Goal: Task Accomplishment & Management: Complete application form

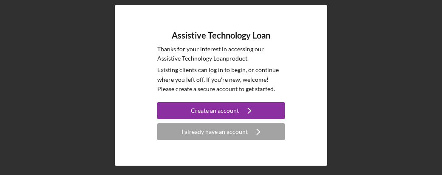
click at [242, 133] on div "I already have an account" at bounding box center [214, 132] width 66 height 17
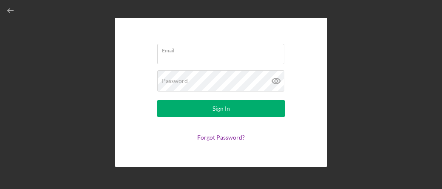
click at [201, 58] on input "Email" at bounding box center [220, 54] width 127 height 20
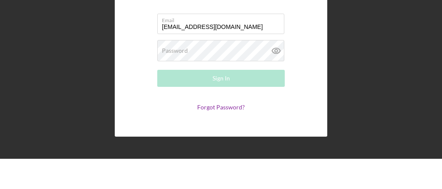
type input "brucewbaxter76@gmail.com"
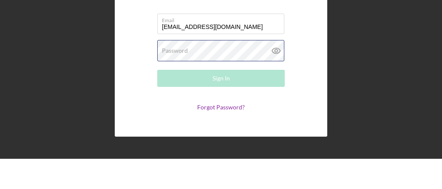
click at [213, 70] on div "Password Required" at bounding box center [220, 80] width 127 height 21
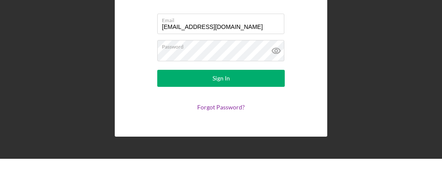
click at [322, 39] on div "Email brucewbaxter76@gmail.com Password Sign In Forgot Password?" at bounding box center [221, 92] width 212 height 149
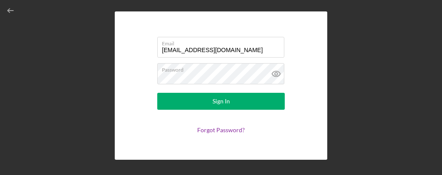
click at [235, 102] on button "Sign In" at bounding box center [220, 101] width 127 height 17
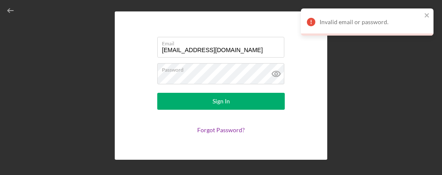
click at [281, 77] on icon at bounding box center [275, 73] width 21 height 21
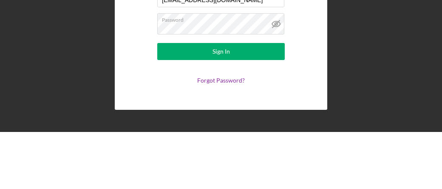
click at [234, 100] on button "Sign In" at bounding box center [220, 108] width 127 height 17
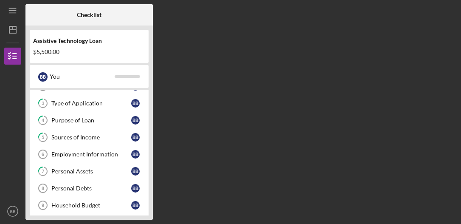
scroll to position [56, 0]
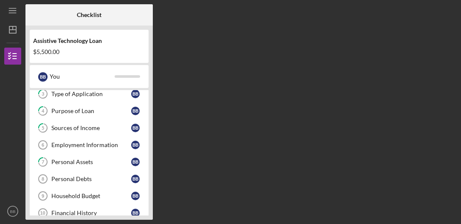
click at [100, 163] on div "Personal Assets" at bounding box center [91, 161] width 80 height 7
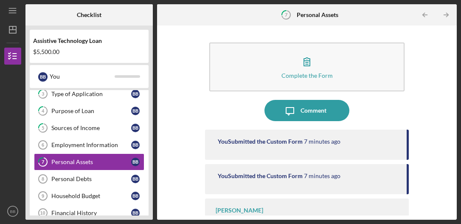
click at [326, 69] on button "Complete the Form Form" at bounding box center [306, 66] width 195 height 49
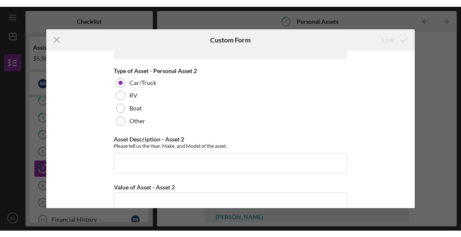
scroll to position [694, 0]
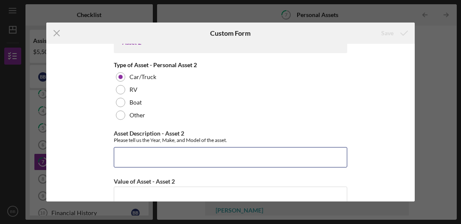
click at [146, 167] on input "Asset Description - Asset 2" at bounding box center [231, 157] width 234 height 20
click at [158, 167] on input "2019" at bounding box center [231, 157] width 234 height 20
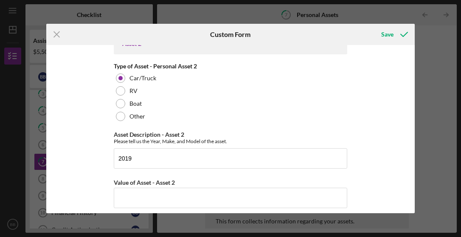
click at [386, 61] on div "Cash on Hand Cash in Personal Checking Accounts Cash in Personal Savings Accoun…" at bounding box center [230, 129] width 369 height 168
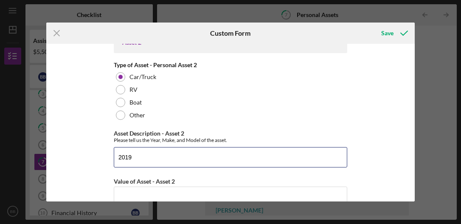
click at [150, 167] on input "2019" at bounding box center [231, 157] width 234 height 20
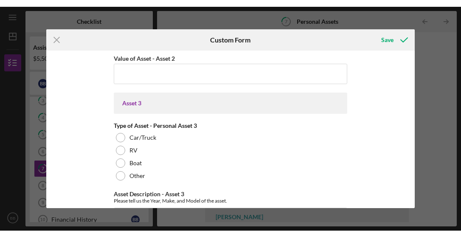
scroll to position [824, 0]
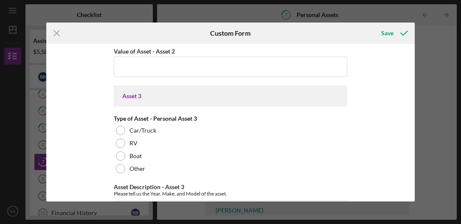
type input "2019 Subaru Legacy"
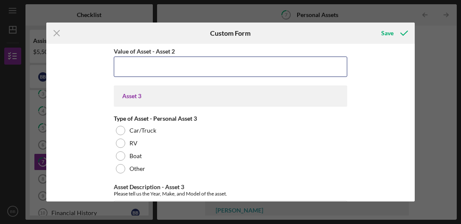
click at [141, 77] on input "Value of Asset - Asset 2" at bounding box center [231, 66] width 234 height 20
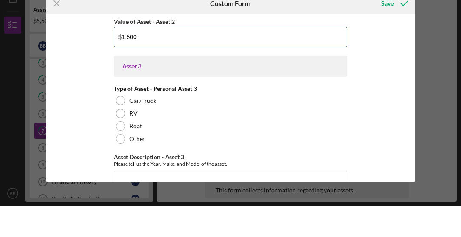
type input "$15,000"
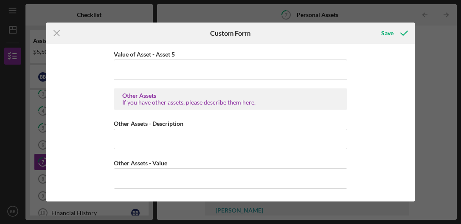
scroll to position [1375, 0]
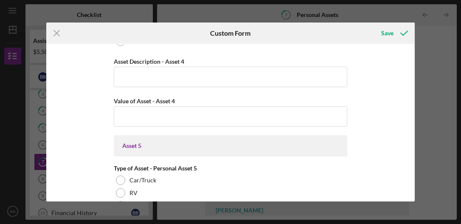
click at [386, 34] on div "Save" at bounding box center [387, 33] width 12 height 17
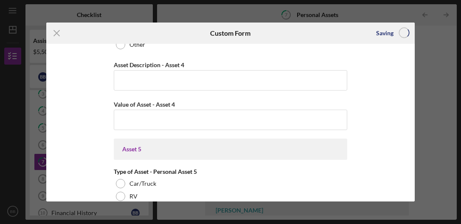
scroll to position [1131, 0]
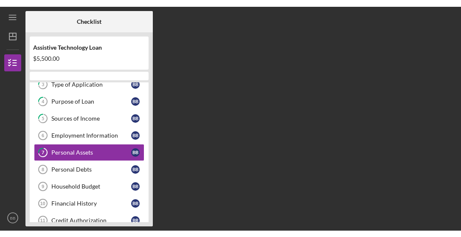
scroll to position [58, 0]
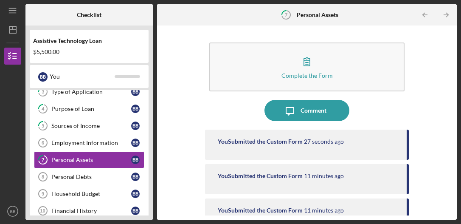
click at [113, 159] on div "Personal Assets" at bounding box center [91, 159] width 80 height 7
click at [96, 159] on div "Personal Assets" at bounding box center [91, 159] width 80 height 7
click at [312, 70] on icon "button" at bounding box center [306, 61] width 21 height 21
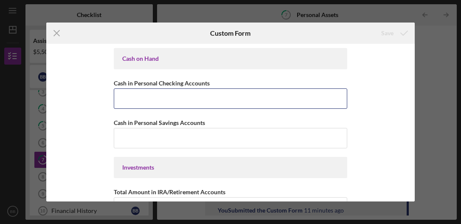
click at [160, 101] on input "Cash in Personal Checking Accounts" at bounding box center [231, 98] width 234 height 20
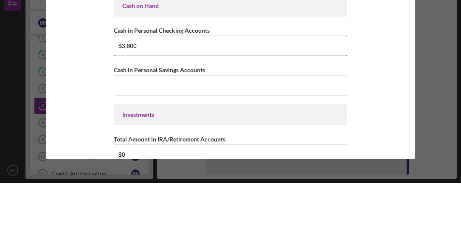
type input "$38,000"
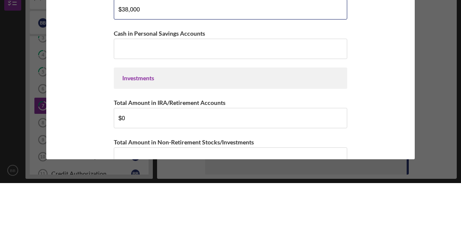
scroll to position [37, 0]
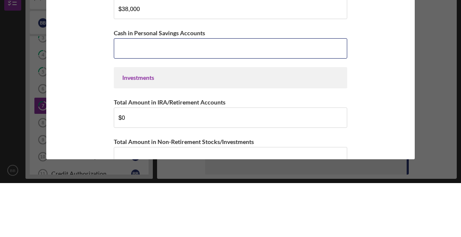
click at [135, 92] on input "Cash in Personal Savings Accounts" at bounding box center [231, 102] width 234 height 20
type input "$3,000"
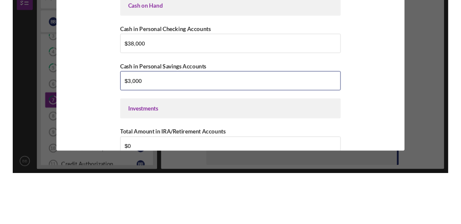
scroll to position [0, 0]
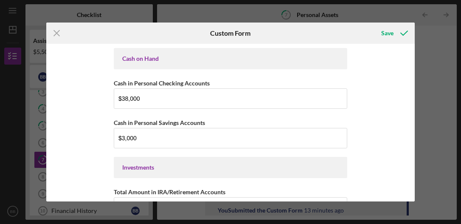
click at [389, 33] on div "Save" at bounding box center [387, 33] width 12 height 17
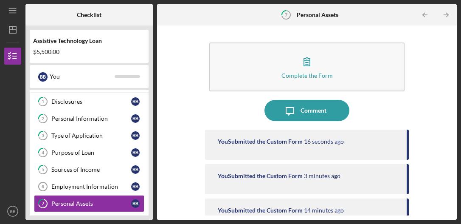
scroll to position [15, 0]
click at [99, 167] on div "Sources of Income" at bounding box center [91, 169] width 80 height 7
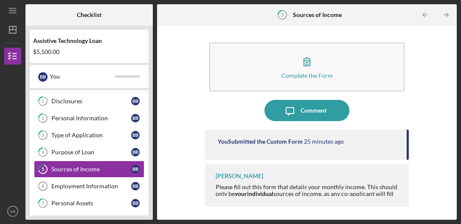
click at [324, 67] on button "Complete the Form Form" at bounding box center [306, 66] width 195 height 49
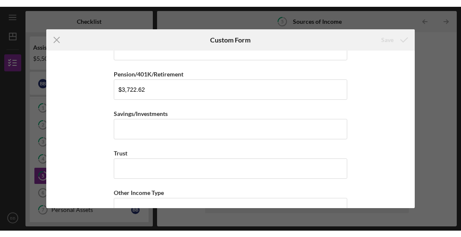
scroll to position [319, 0]
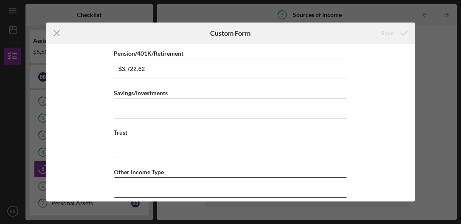
click at [174, 197] on input "Other Income Type" at bounding box center [231, 187] width 234 height 20
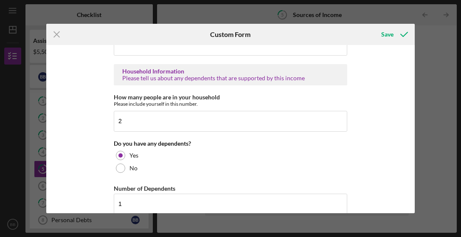
scroll to position [498, 0]
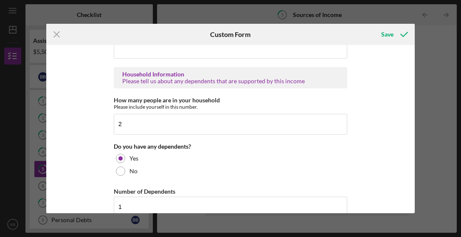
type input "Rental"
click at [144, 58] on input "Other Income Amount" at bounding box center [231, 48] width 234 height 20
type input "$1,600"
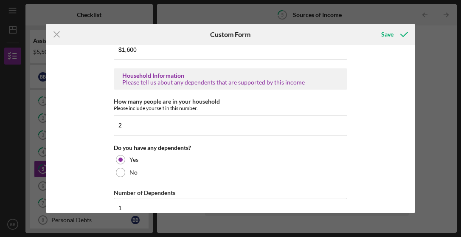
click at [394, 38] on div "Save" at bounding box center [387, 34] width 12 height 17
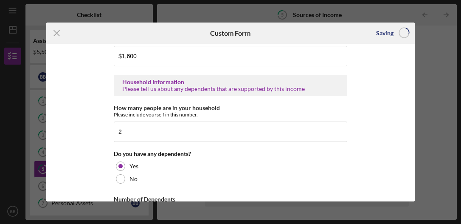
scroll to position [488, 0]
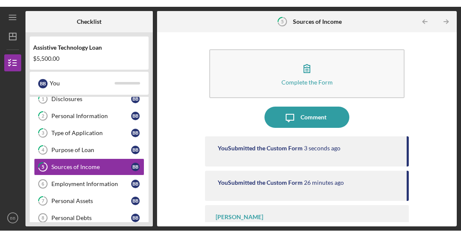
scroll to position [24, 0]
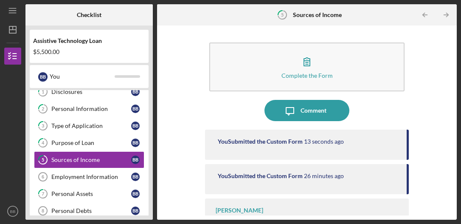
click at [85, 196] on div "Personal Assets" at bounding box center [91, 193] width 80 height 7
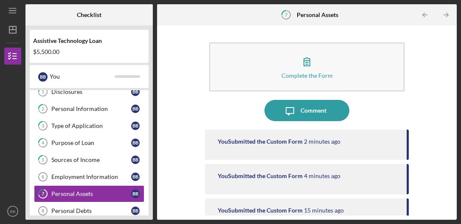
click at [103, 213] on div "Personal Debts" at bounding box center [91, 210] width 80 height 7
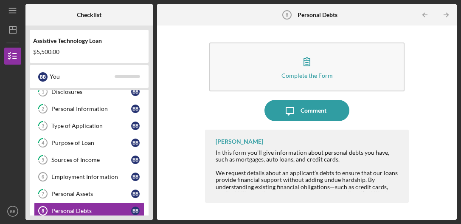
click at [321, 74] on div "Complete the Form" at bounding box center [307, 75] width 51 height 6
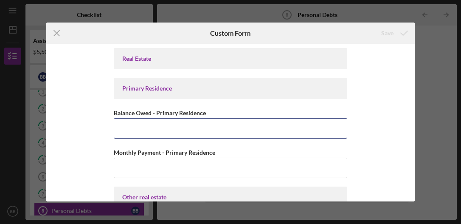
click at [160, 128] on input "Balance Owed - Primary Residence" at bounding box center [231, 128] width 234 height 20
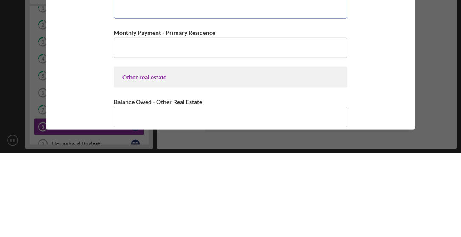
scroll to position [42, 0]
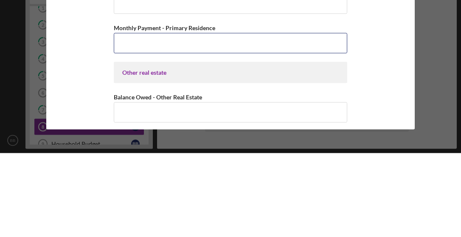
click at [133, 117] on input "Monthly Payment - Primary Residence" at bounding box center [231, 127] width 234 height 20
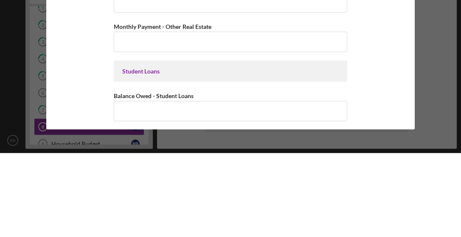
scroll to position [152, 0]
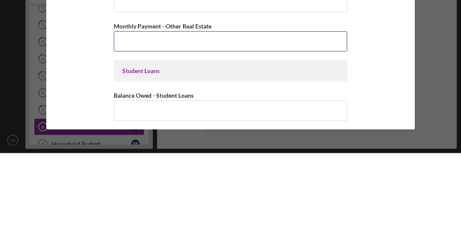
click at [136, 115] on input "Monthly Payment - Other Real Estate" at bounding box center [231, 125] width 234 height 20
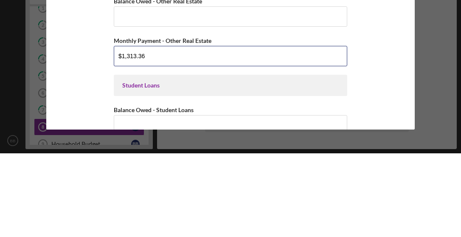
scroll to position [136, 0]
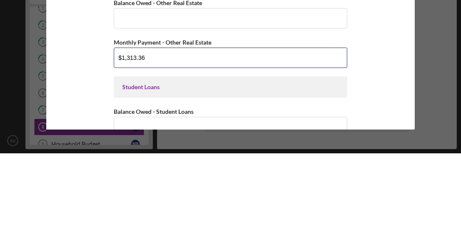
type input "$1,313.36"
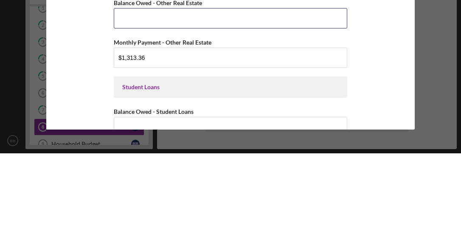
click at [130, 92] on input "Balance Owed - Other Real Estate" at bounding box center [231, 102] width 234 height 20
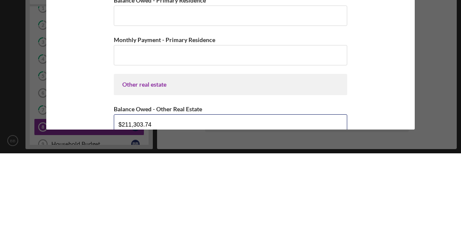
scroll to position [27, 0]
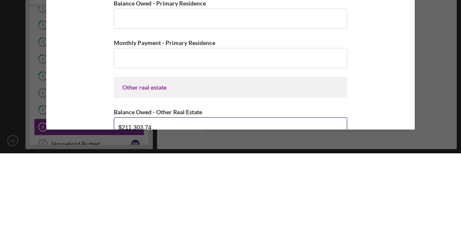
type input "$211,303.74"
click at [142, 92] on input "Balance Owed - Primary Residence" at bounding box center [231, 102] width 234 height 20
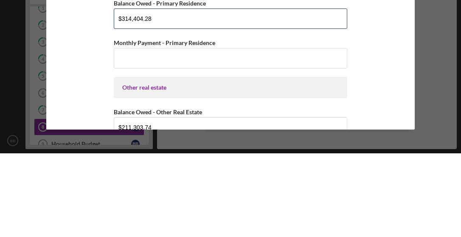
type input "$314,404.28"
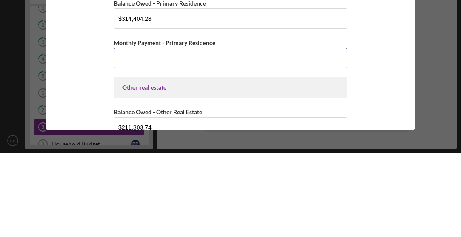
click at [137, 132] on input "Monthly Payment - Primary Residence" at bounding box center [231, 142] width 234 height 20
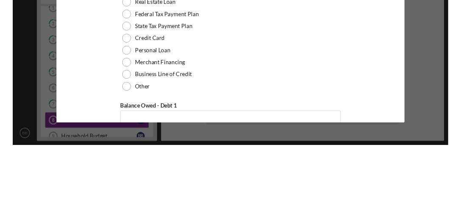
scroll to position [420, 0]
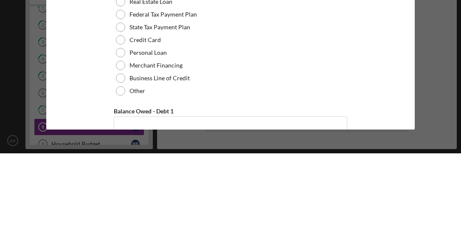
type input "$2,256.68"
click at [119, 119] on div at bounding box center [120, 123] width 9 height 9
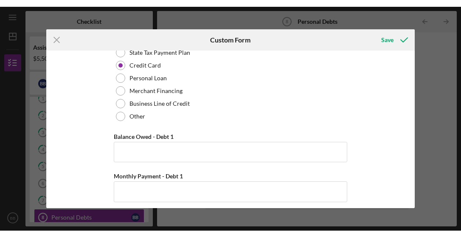
scroll to position [487, 0]
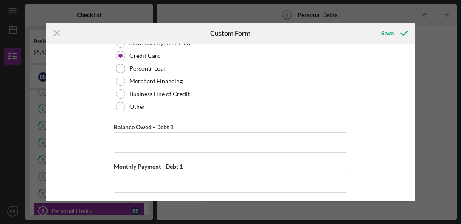
click at [119, 111] on div at bounding box center [120, 106] width 9 height 9
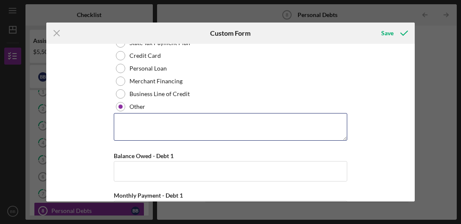
click at [143, 140] on textarea at bounding box center [231, 126] width 234 height 27
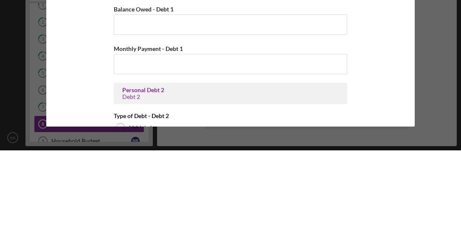
scroll to position [547, 0]
type textarea "Visa signature"
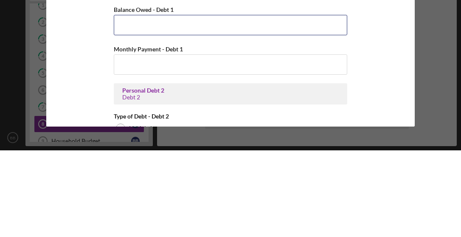
click at [136, 101] on input "Balance Owed - Debt 1" at bounding box center [231, 111] width 234 height 20
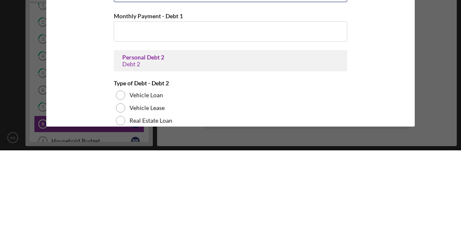
scroll to position [584, 0]
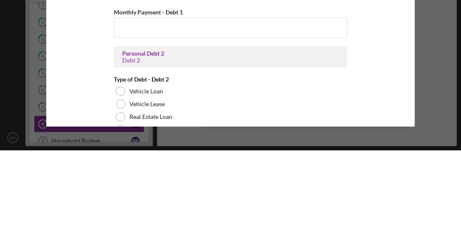
type input "$4,594.89"
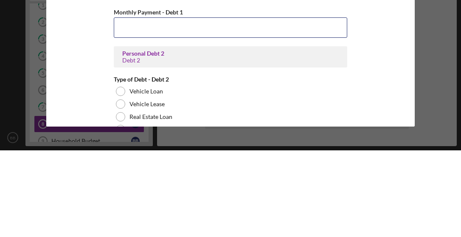
click at [138, 104] on input "Monthly Payment - Debt 1" at bounding box center [231, 114] width 234 height 20
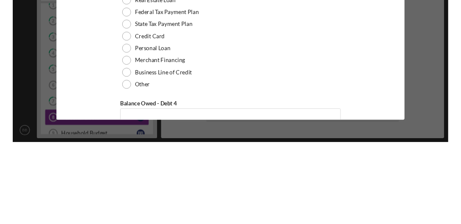
scroll to position [1208, 0]
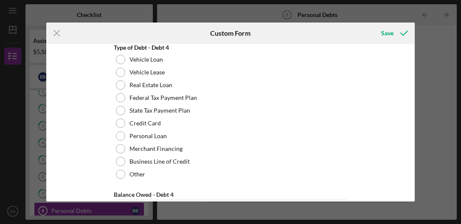
type input "$187.00"
click at [392, 35] on div "Save" at bounding box center [387, 33] width 12 height 17
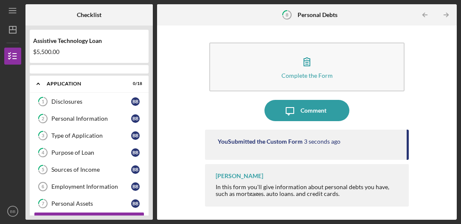
scroll to position [75, 0]
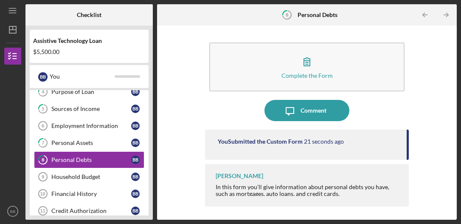
click at [91, 182] on link "Household Budget 9 Household Budget B B" at bounding box center [89, 176] width 110 height 17
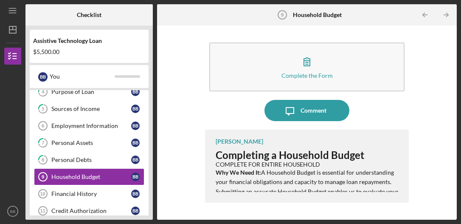
click at [311, 68] on icon "button" at bounding box center [306, 61] width 21 height 21
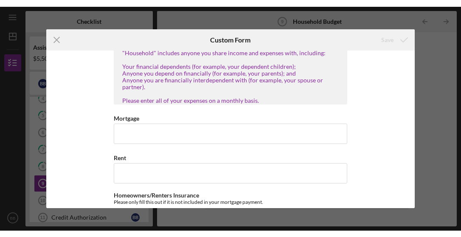
scroll to position [42, 0]
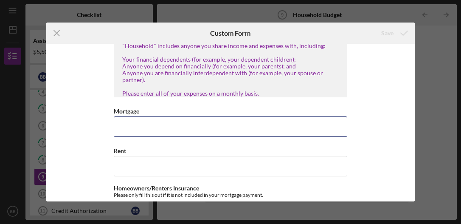
click at [146, 136] on input "Mortgage" at bounding box center [231, 126] width 234 height 20
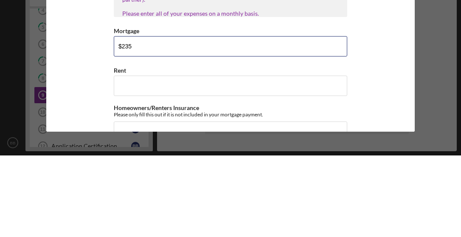
type input "$2,350"
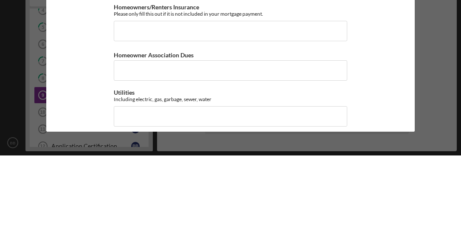
scroll to position [142, 0]
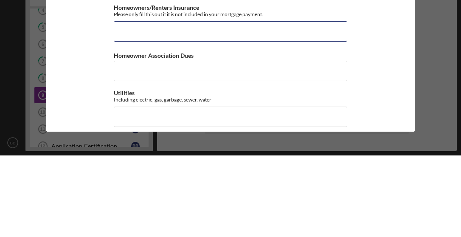
click at [135, 103] on input "Homeowners/Renters Insurance" at bounding box center [231, 113] width 234 height 20
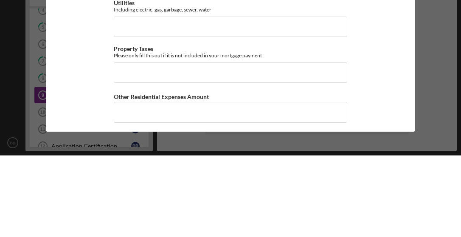
scroll to position [231, 0]
type input "$208.33"
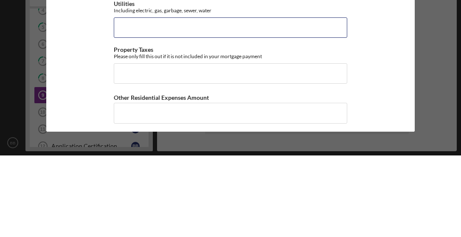
click at [132, 99] on input "Utilities" at bounding box center [231, 109] width 234 height 20
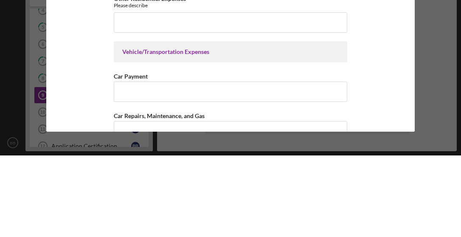
scroll to position [373, 0]
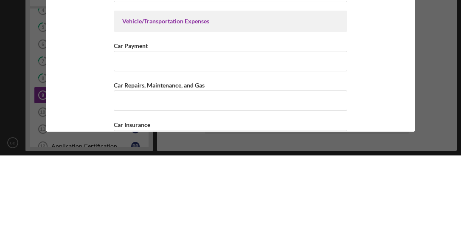
type input "$122"
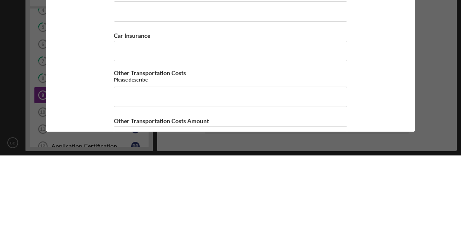
scroll to position [489, 0]
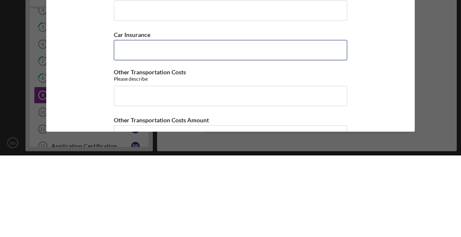
click at [151, 121] on input "Car Insurance" at bounding box center [231, 131] width 234 height 20
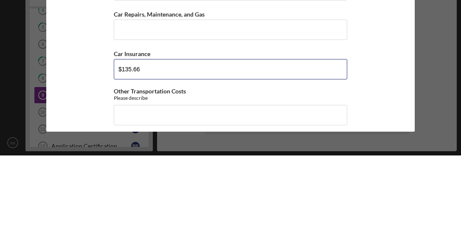
scroll to position [470, 0]
type input "$135.66"
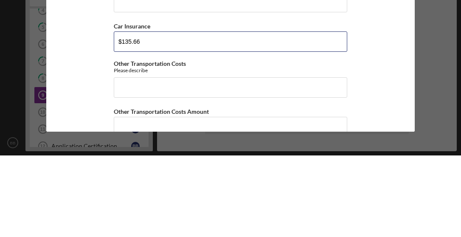
scroll to position [496, 0]
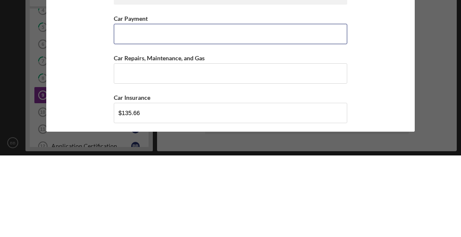
click at [239, 105] on input "Car Payment" at bounding box center [231, 115] width 234 height 20
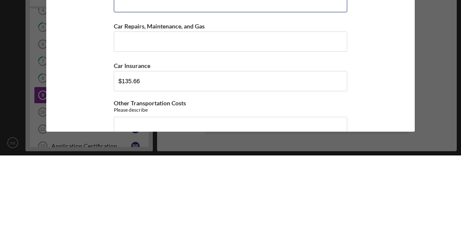
scroll to position [462, 0]
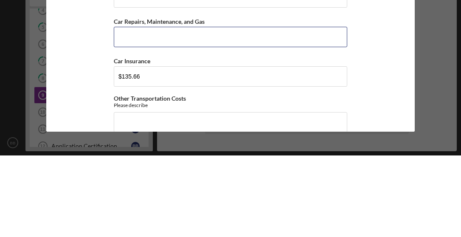
click at [141, 108] on input "Car Repairs, Maintenance, and Gas" at bounding box center [231, 118] width 234 height 20
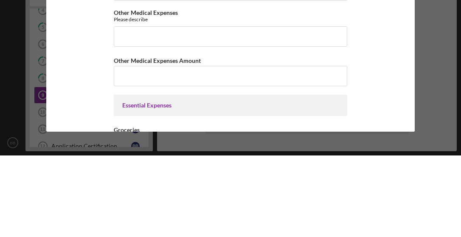
scroll to position [945, 0]
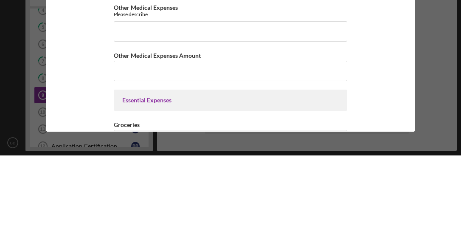
type input "$300."
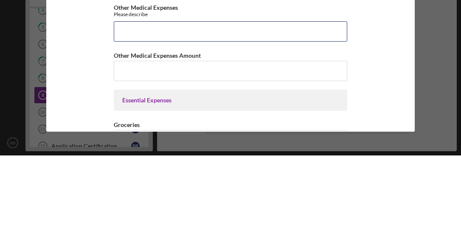
click at [141, 103] on input "Other Medical Expenses" at bounding box center [231, 113] width 234 height 20
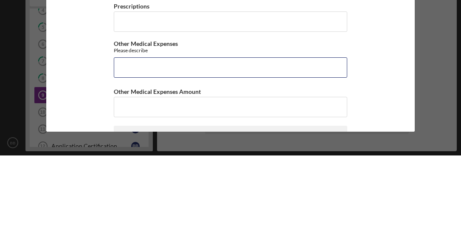
scroll to position [908, 0]
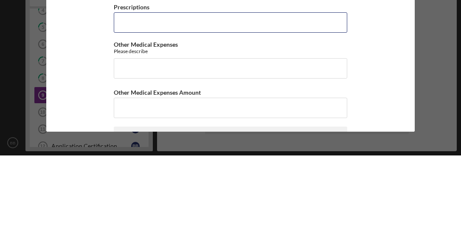
click at [149, 94] on input "Prescriptions" at bounding box center [231, 104] width 234 height 20
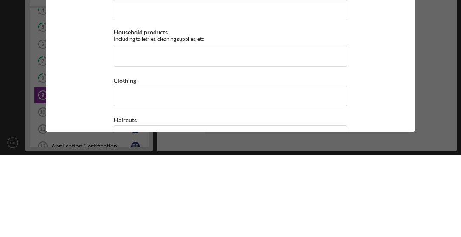
scroll to position [1078, 0]
type input "$90."
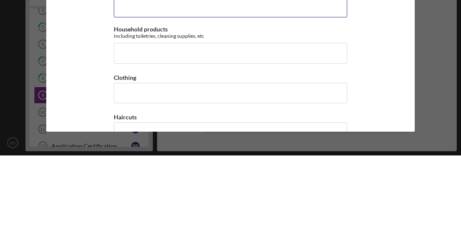
click at [151, 79] on input "Groceries" at bounding box center [231, 89] width 234 height 20
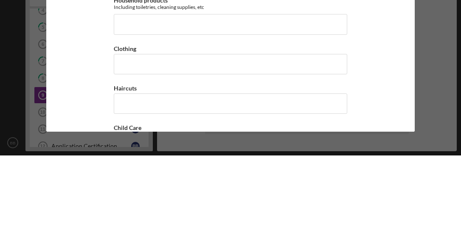
scroll to position [1108, 0]
type input "$400.20"
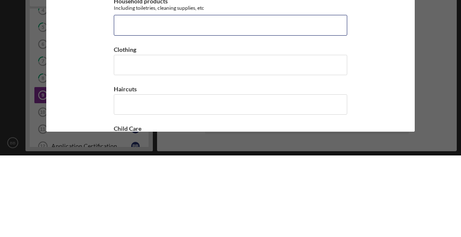
click at [145, 96] on input "Household products" at bounding box center [231, 106] width 234 height 20
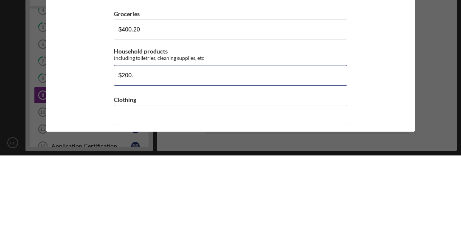
scroll to position [1055, 0]
type input "$200."
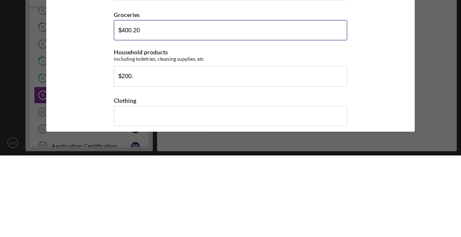
click at [194, 101] on input "$400.20" at bounding box center [231, 111] width 234 height 20
click at [193, 101] on input "$400.20" at bounding box center [231, 111] width 234 height 20
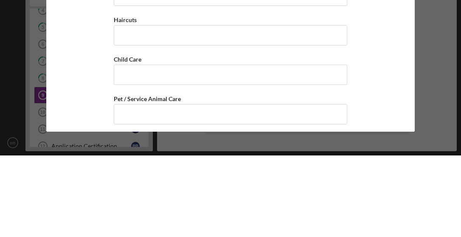
scroll to position [1176, 0]
type input "$400."
click at [163, 106] on input "Haircuts" at bounding box center [231, 116] width 234 height 20
type input "$0"
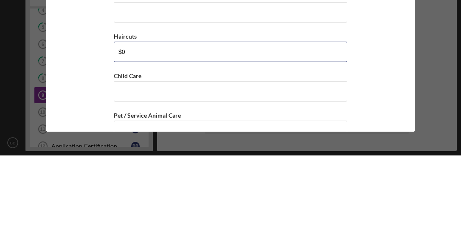
scroll to position [1158, 0]
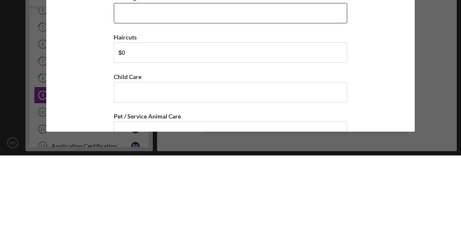
click at [141, 84] on input "Clothing" at bounding box center [231, 94] width 234 height 20
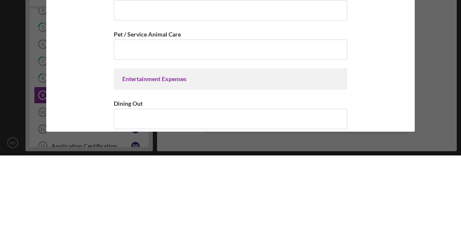
scroll to position [1242, 0]
type input "$100."
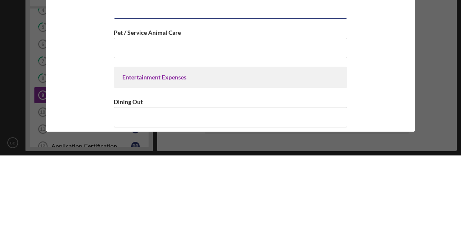
click at [144, 80] on input "Child Care" at bounding box center [231, 90] width 234 height 20
type input "$0"
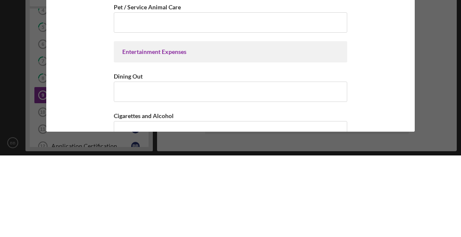
scroll to position [1269, 0]
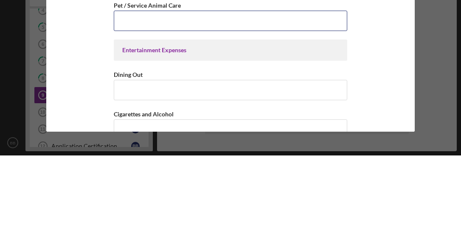
click at [138, 92] on input "Pet / Service Animal Care" at bounding box center [231, 102] width 234 height 20
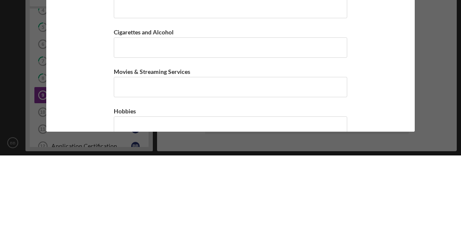
scroll to position [1352, 0]
type input "$200."
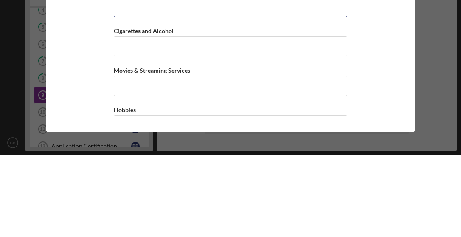
click at [145, 78] on input "Dining Out" at bounding box center [231, 88] width 234 height 20
type input "$0"
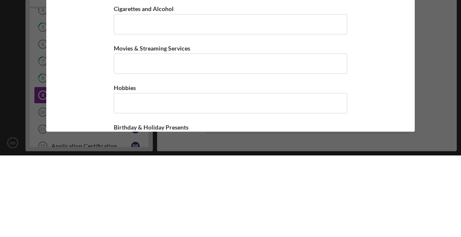
scroll to position [1382, 0]
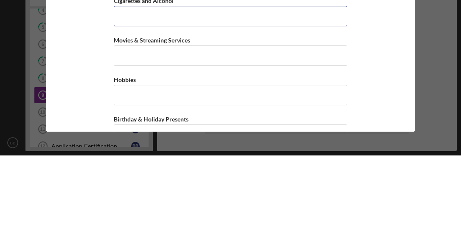
click at [127, 87] on input "Cigarettes and Alcohol" at bounding box center [231, 97] width 234 height 20
type input "$0"
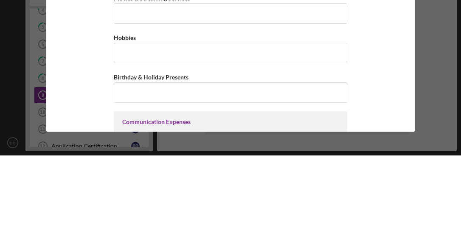
scroll to position [1425, 0]
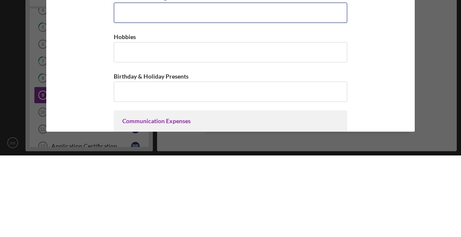
click at [136, 84] on input "Movies & Streaming Services" at bounding box center [231, 94] width 234 height 20
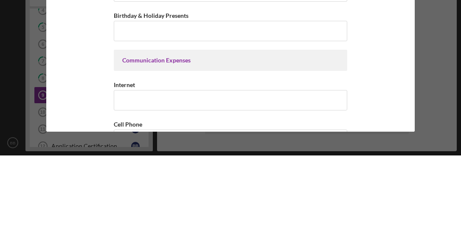
scroll to position [1483, 0]
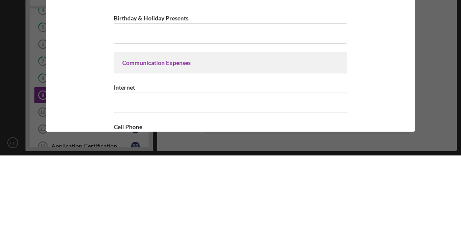
type input "$120."
click at [142, 65] on input "Hobbies" at bounding box center [231, 75] width 234 height 20
type input "$0"
click at [146, 105] on input "Birthday & Holiday Presents" at bounding box center [231, 115] width 234 height 20
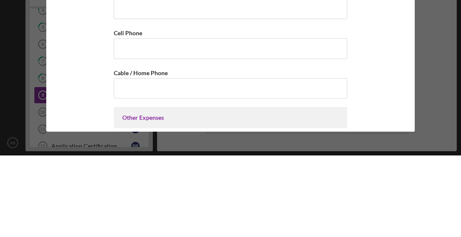
scroll to position [1575, 0]
type input "$0,120"
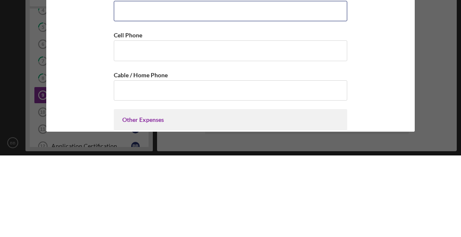
click at [142, 82] on input "Internet" at bounding box center [231, 92] width 234 height 20
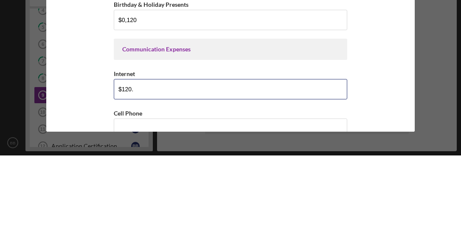
scroll to position [1501, 0]
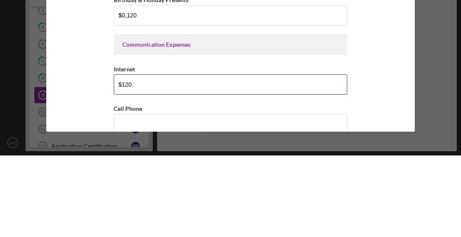
type input "$120."
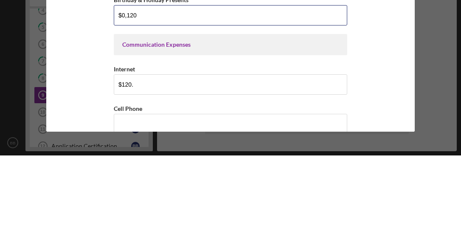
click at [149, 87] on input "$0,120" at bounding box center [231, 97] width 234 height 20
click at [172, 87] on input "$0,120" at bounding box center [231, 97] width 234 height 20
type input "$0"
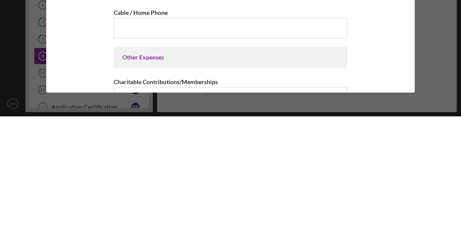
scroll to position [1599, 0]
type input "$0"
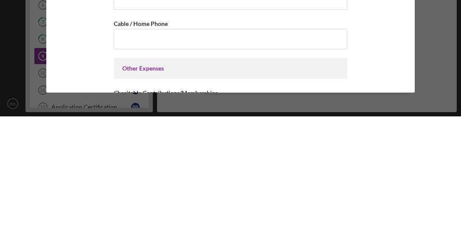
scroll to position [1592, 0]
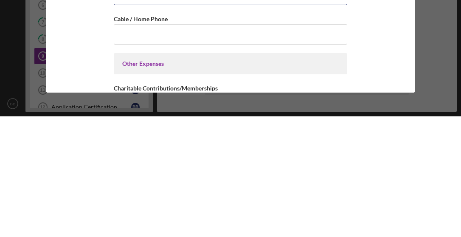
click at [147, 105] on input "Cell Phone" at bounding box center [231, 115] width 234 height 20
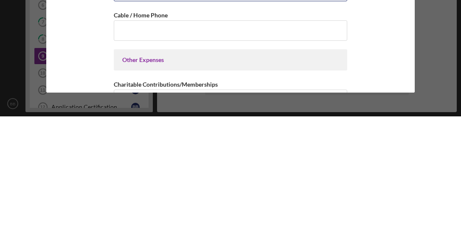
scroll to position [1598, 0]
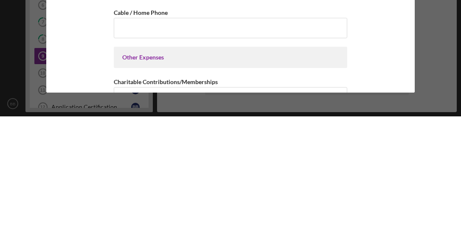
type input "$292"
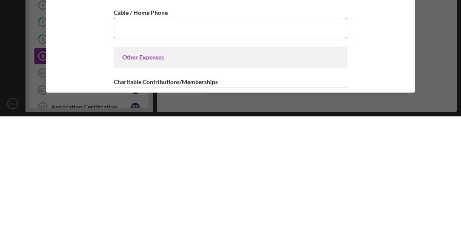
click at [129, 138] on input "Cable / Home Phone" at bounding box center [231, 148] width 234 height 20
type input "$0"
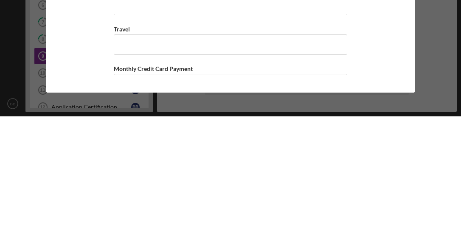
scroll to position [1691, 0]
click at [138, 115] on input "Charitable Contributions/Memberships" at bounding box center [231, 125] width 234 height 20
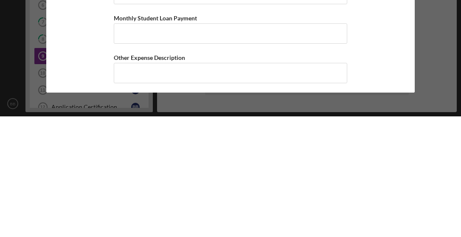
scroll to position [1781, 0]
type input "$700."
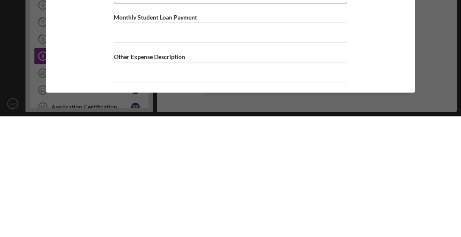
click at [147, 104] on input "Monthly Credit Card Payment" at bounding box center [231, 114] width 234 height 20
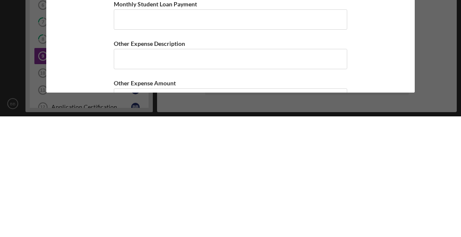
scroll to position [1794, 0]
type input "$187."
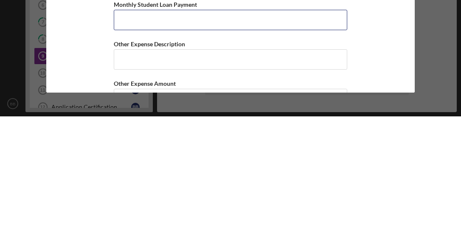
click at [128, 130] on input "Monthly Student Loan Payment" at bounding box center [231, 140] width 234 height 20
type input "$0"
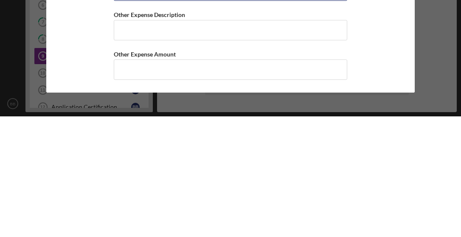
scroll to position [1857, 0]
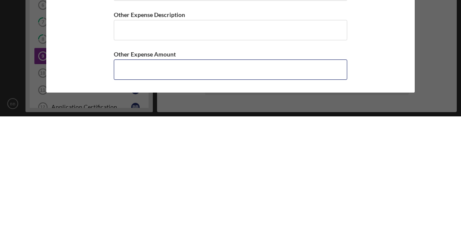
click at [155, 180] on input "Other Expense Amount" at bounding box center [231, 190] width 234 height 20
type input "$0"
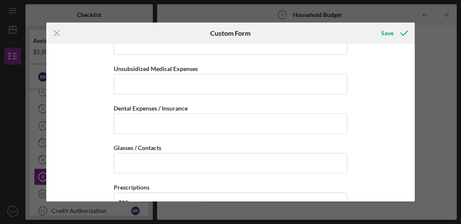
scroll to position [810, 0]
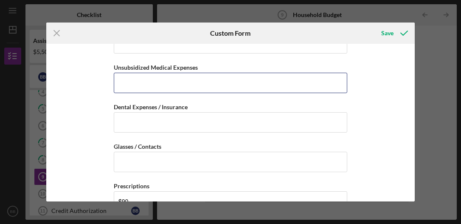
click at [291, 92] on input "Unsubsidized Medical Expenses" at bounding box center [231, 83] width 234 height 20
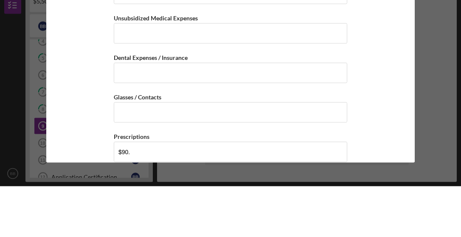
click at [382, 53] on div "Residential Expenses HOUSEHOLD EXPENSES "Household" includes anyone you share i…" at bounding box center [230, 129] width 369 height 168
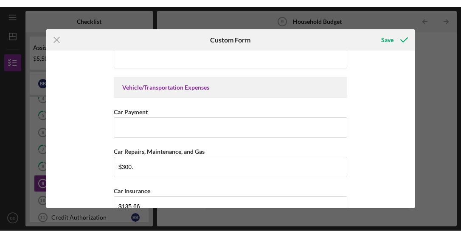
scroll to position [422, 0]
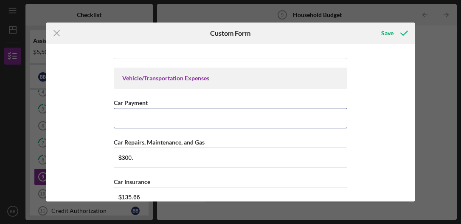
click at [135, 128] on input "Car Payment" at bounding box center [231, 118] width 234 height 20
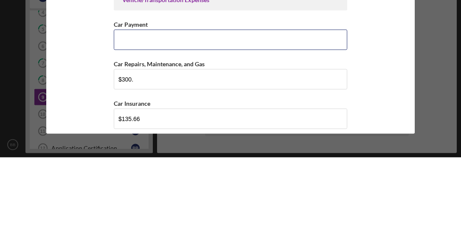
type input "$0"
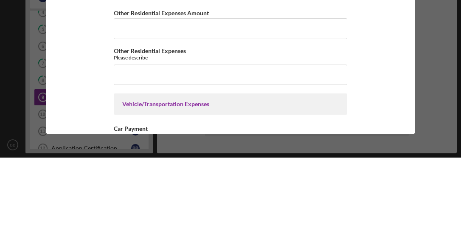
scroll to position [318, 0]
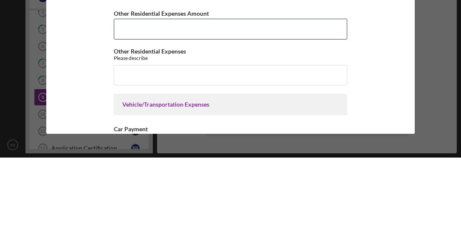
click at [124, 98] on input "Other Residential Expenses Amount" at bounding box center [231, 108] width 234 height 20
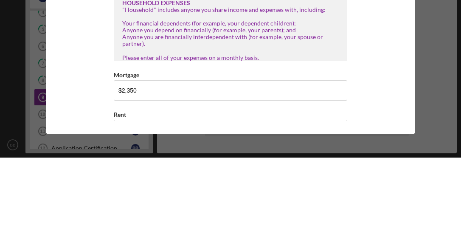
scroll to position [0, 0]
type input "$0"
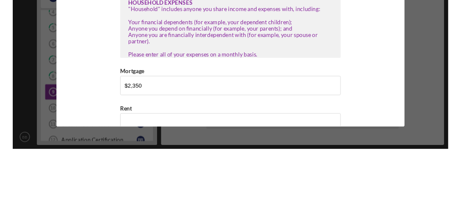
scroll to position [302, 0]
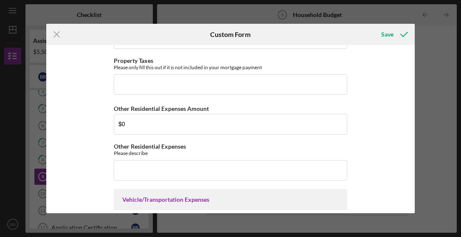
click at [392, 37] on div "Save" at bounding box center [387, 34] width 12 height 17
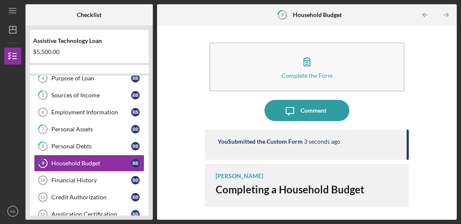
scroll to position [92, 0]
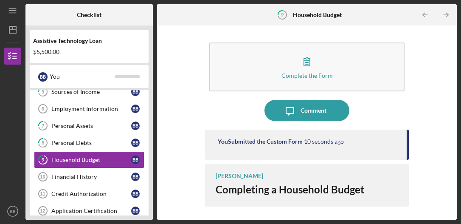
click at [104, 180] on div "Financial History" at bounding box center [91, 176] width 80 height 7
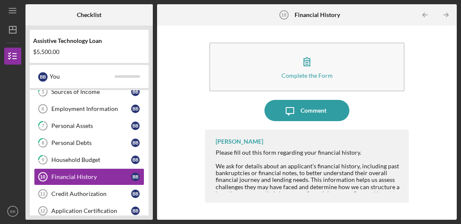
click at [309, 69] on icon "button" at bounding box center [306, 61] width 21 height 21
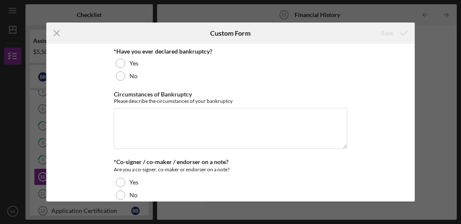
click at [127, 76] on div "No" at bounding box center [231, 76] width 234 height 13
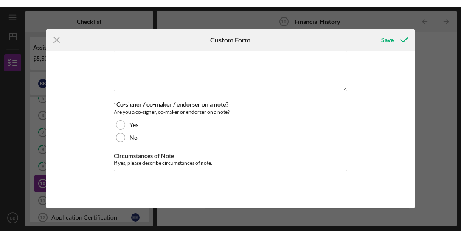
scroll to position [67, 0]
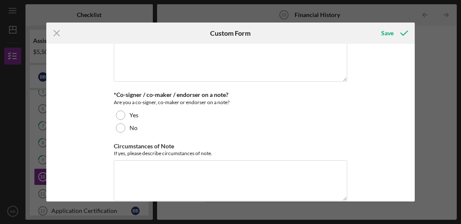
click at [130, 113] on label "Yes" at bounding box center [134, 115] width 9 height 7
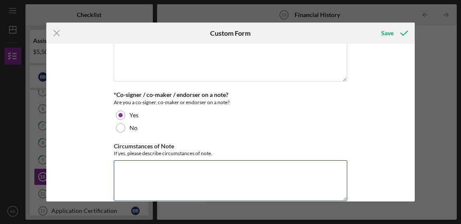
click at [135, 174] on textarea "Circumstances of Note" at bounding box center [231, 180] width 234 height 41
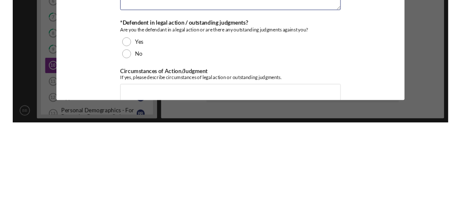
scroll to position [152, 0]
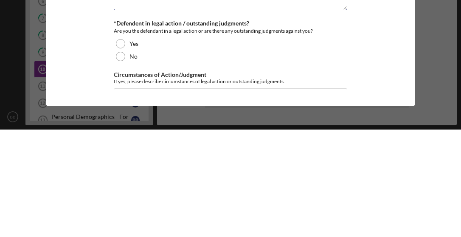
type textarea "Daughter co-signed with me to buy 104 wing rd house"
click at [123, 159] on div at bounding box center [120, 163] width 9 height 9
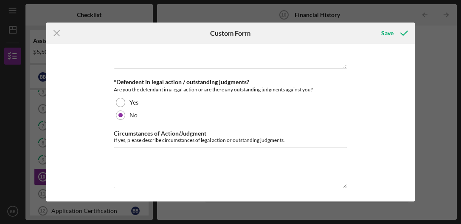
scroll to position [199, 0]
click at [403, 52] on div "*Have you ever declared bankruptcy? Yes No Circumstances of Bankruptcy Please d…" at bounding box center [230, 123] width 369 height 158
click at [387, 29] on div "Save" at bounding box center [387, 33] width 12 height 17
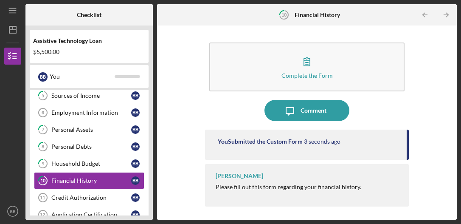
scroll to position [109, 0]
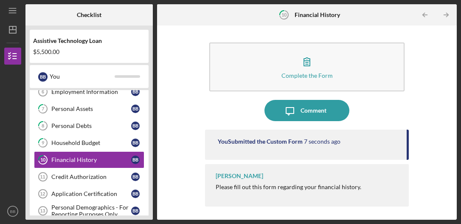
click at [85, 179] on div "Credit Authorization" at bounding box center [91, 176] width 80 height 7
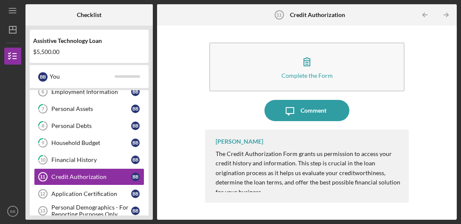
click at [316, 73] on div "Complete the Form" at bounding box center [307, 75] width 51 height 6
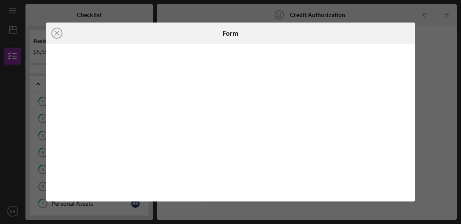
scroll to position [126, 0]
click at [56, 34] on line at bounding box center [57, 33] width 4 height 4
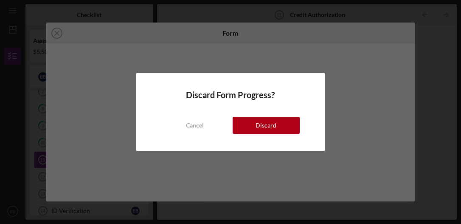
click at [362, 115] on div "Discard Form Progress? Cancel Discard" at bounding box center [230, 112] width 461 height 224
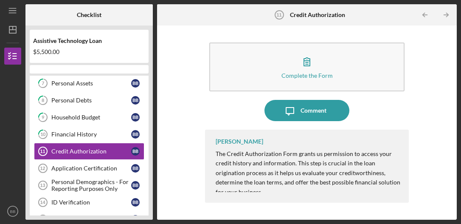
scroll to position [126, 0]
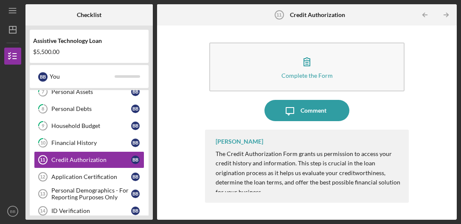
click at [84, 147] on link "10 Financial History B B" at bounding box center [89, 142] width 110 height 17
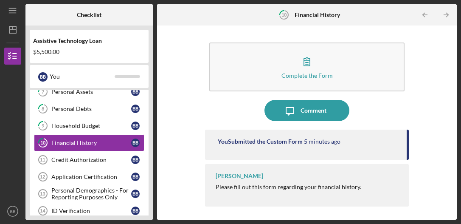
click at [321, 63] on button "Complete the Form Form" at bounding box center [306, 66] width 195 height 49
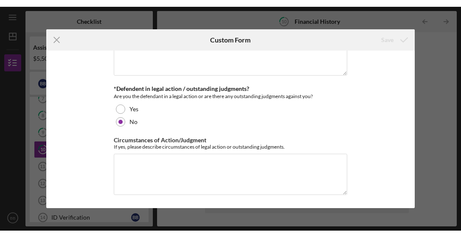
scroll to position [199, 0]
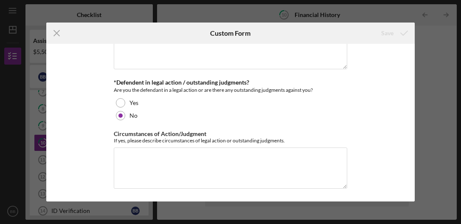
click at [123, 101] on div at bounding box center [120, 102] width 9 height 9
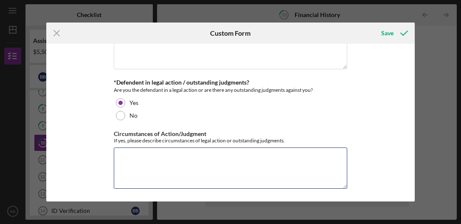
click at [138, 161] on textarea "Circumstances of Action/Judgment" at bounding box center [231, 167] width 234 height 41
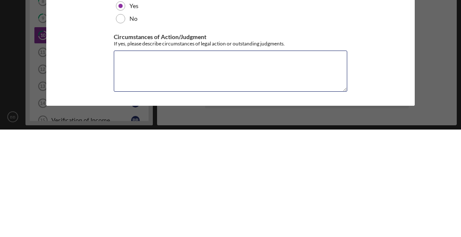
scroll to position [189, 0]
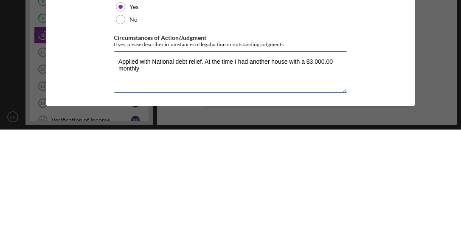
click at [161, 159] on textarea "Applied with National debt relief. At the time I had another house with a $3,00…" at bounding box center [231, 179] width 234 height 41
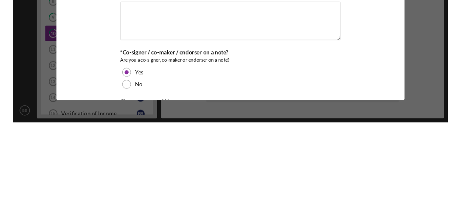
scroll to position [0, 0]
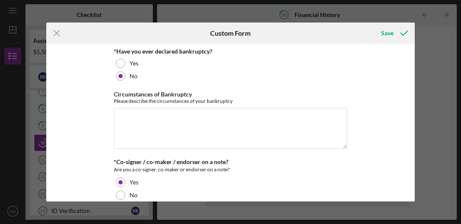
type textarea "Applied with National debt relief. At the time I had another house with a $3,00…"
click at [390, 31] on div "Save" at bounding box center [387, 33] width 12 height 17
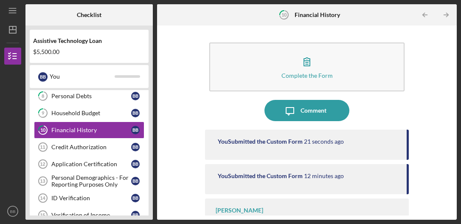
scroll to position [139, 0]
click at [102, 144] on div "Credit Authorization" at bounding box center [91, 147] width 80 height 7
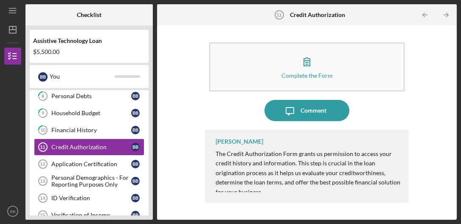
click at [282, 169] on p "The Credit Authorization Form grants us permission to access your credit histor…" at bounding box center [308, 173] width 185 height 48
click at [309, 75] on div "Complete the Form" at bounding box center [307, 75] width 51 height 6
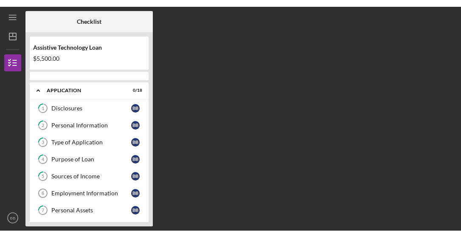
scroll to position [126, 0]
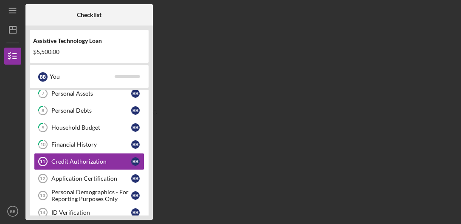
scroll to position [126, 0]
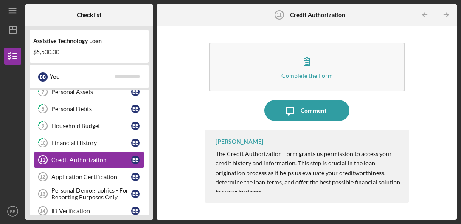
click at [310, 79] on button "Complete the Form Form" at bounding box center [306, 66] width 195 height 49
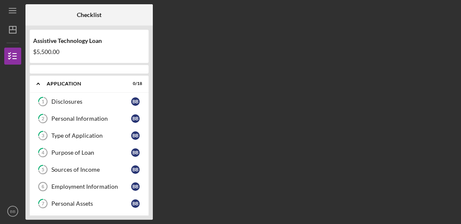
scroll to position [126, 0]
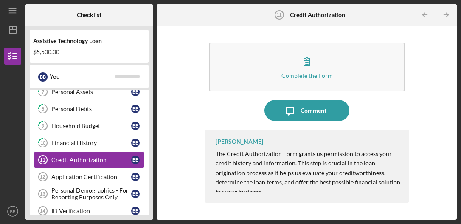
click at [98, 180] on link "Application Certification 12 Application Certification B B" at bounding box center [89, 176] width 110 height 17
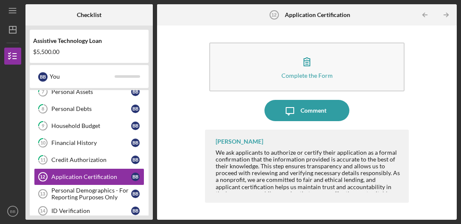
click at [109, 198] on div "Personal Demographics - For Reporting Purposes Only" at bounding box center [91, 194] width 80 height 14
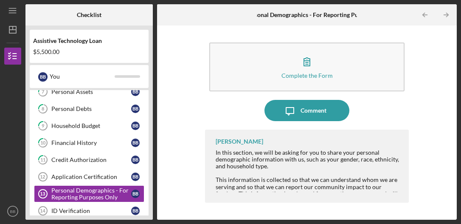
click at [347, 172] on div at bounding box center [308, 172] width 185 height 7
click at [349, 200] on div "[PERSON_NAME] In this section, we will be asking for you to share your personal…" at bounding box center [307, 166] width 204 height 73
click at [407, 111] on div "Icon/Message Comment" at bounding box center [307, 110] width 204 height 21
click at [437, 105] on div "Complete the Form Form Icon/Message Comment [PERSON_NAME] In this section, we w…" at bounding box center [306, 123] width 291 height 186
click at [88, 208] on div "ID Verification" at bounding box center [91, 210] width 80 height 7
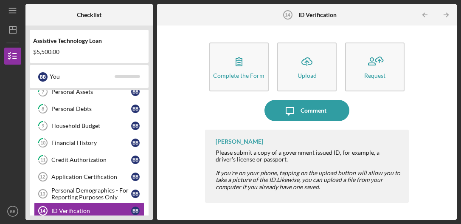
click at [245, 71] on icon "button" at bounding box center [238, 61] width 21 height 21
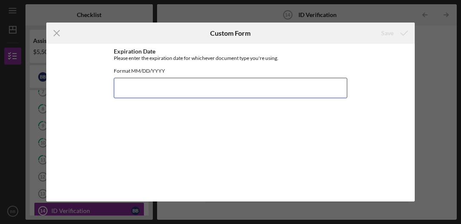
click at [139, 96] on input "Expiration Date" at bounding box center [231, 88] width 234 height 20
type input "03/19/2030"
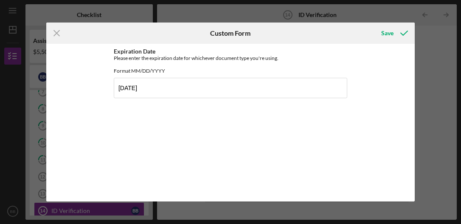
click at [393, 32] on div "Save" at bounding box center [387, 33] width 12 height 17
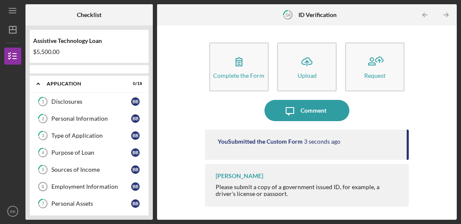
scroll to position [177, 0]
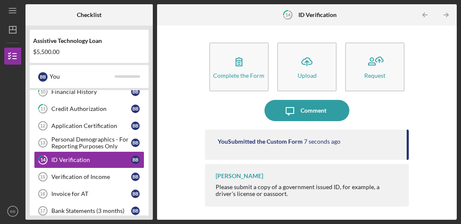
click at [385, 70] on icon "button" at bounding box center [374, 61] width 21 height 21
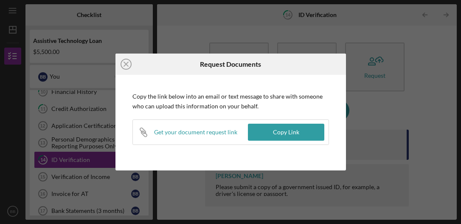
click at [131, 65] on circle at bounding box center [126, 64] width 10 height 10
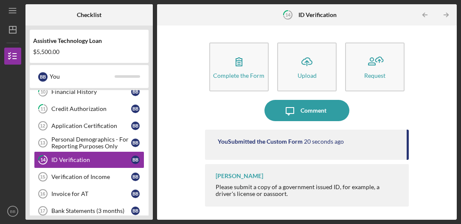
click at [318, 73] on button "Icon/Upload Upload" at bounding box center [306, 66] width 59 height 49
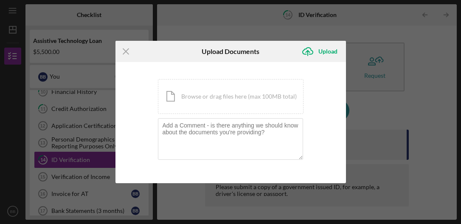
click at [335, 51] on div "Upload" at bounding box center [327, 51] width 19 height 17
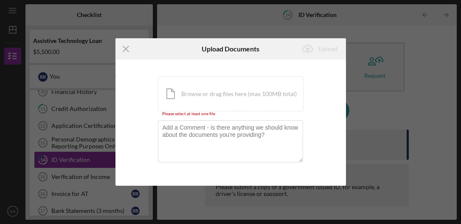
click at [130, 47] on icon "Icon/Menu Close" at bounding box center [125, 48] width 21 height 21
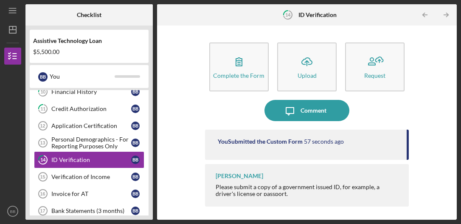
click at [321, 14] on b "ID Verification" at bounding box center [318, 14] width 38 height 7
click at [321, 9] on div "14 ID Verification" at bounding box center [306, 14] width 59 height 21
click at [300, 14] on b "ID Verification" at bounding box center [318, 14] width 38 height 7
click at [341, 126] on div "Complete the Form Form Icon/Upload Upload Request Icon/Message Comment You Subm…" at bounding box center [307, 123] width 204 height 186
click at [426, 12] on icon "Icon/Table Pagination Arrow" at bounding box center [424, 15] width 19 height 19
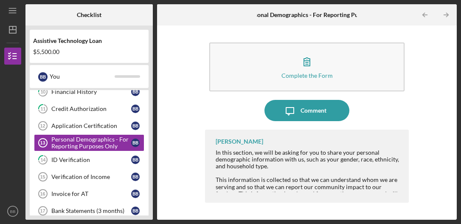
click at [391, 187] on div "This information is collected so that we can understand whom we are serving and…" at bounding box center [308, 189] width 185 height 27
click at [383, 148] on div "Nicole Gray In this section, we will be asking for you to share your personal d…" at bounding box center [307, 166] width 204 height 73
click at [419, 81] on div "Complete the Form Form Icon/Message Comment Nicole Gray In this section, we wil…" at bounding box center [306, 123] width 291 height 186
click at [99, 160] on div "ID Verification" at bounding box center [91, 159] width 80 height 7
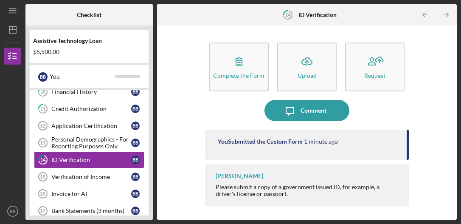
click at [327, 17] on b "ID Verification" at bounding box center [318, 14] width 38 height 7
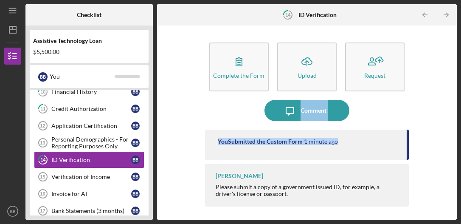
click at [381, 113] on div "Icon/Message Comment" at bounding box center [307, 110] width 204 height 21
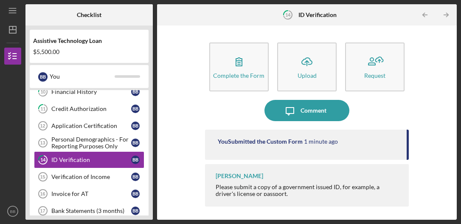
click at [318, 68] on button "Icon/Upload Upload" at bounding box center [306, 66] width 59 height 49
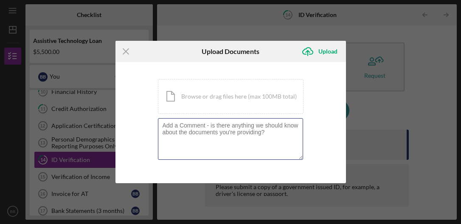
click at [269, 135] on textarea at bounding box center [230, 139] width 145 height 42
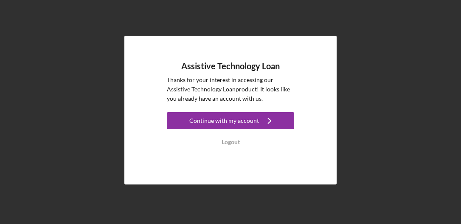
click at [253, 117] on div "Continue with my account" at bounding box center [224, 120] width 70 height 17
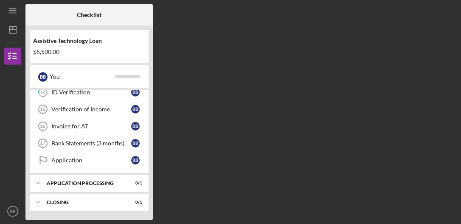
scroll to position [245, 0]
click at [140, 205] on div "Icon/Expander Closing 0 / 1" at bounding box center [89, 202] width 119 height 17
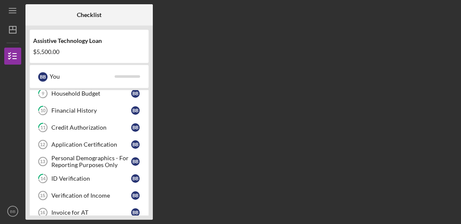
scroll to position [169, 0]
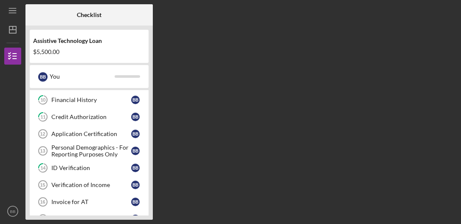
click at [133, 175] on link "14 ID Verification B B" at bounding box center [89, 167] width 110 height 17
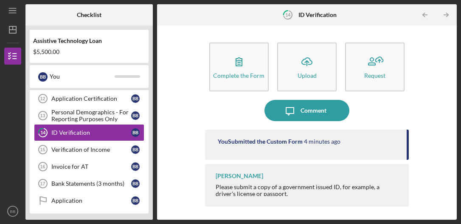
scroll to position [206, 0]
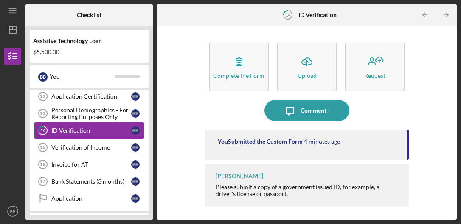
click at [109, 152] on link "Verification of Income 15 Verification of Income B B" at bounding box center [89, 147] width 110 height 17
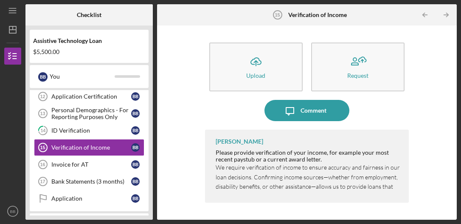
click at [90, 164] on div "Invoice for AT" at bounding box center [91, 164] width 80 height 7
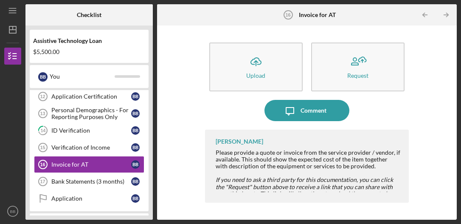
click at [104, 183] on div "Bank Statements (3 months)" at bounding box center [91, 181] width 80 height 7
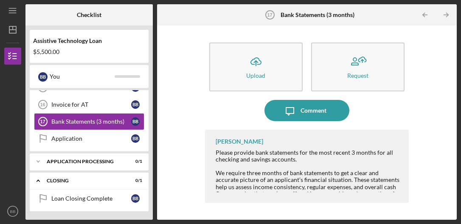
scroll to position [266, 0]
